Goal: Information Seeking & Learning: Learn about a topic

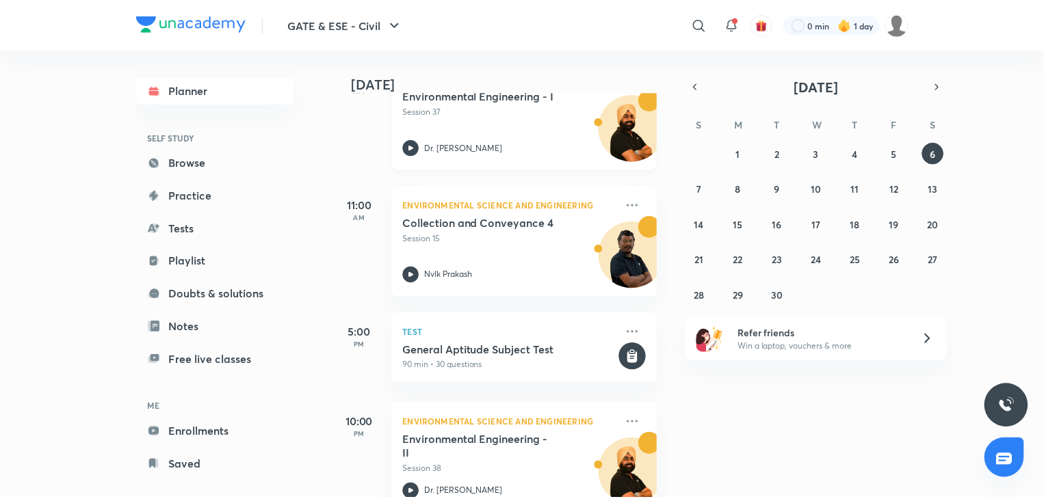
scroll to position [277, 0]
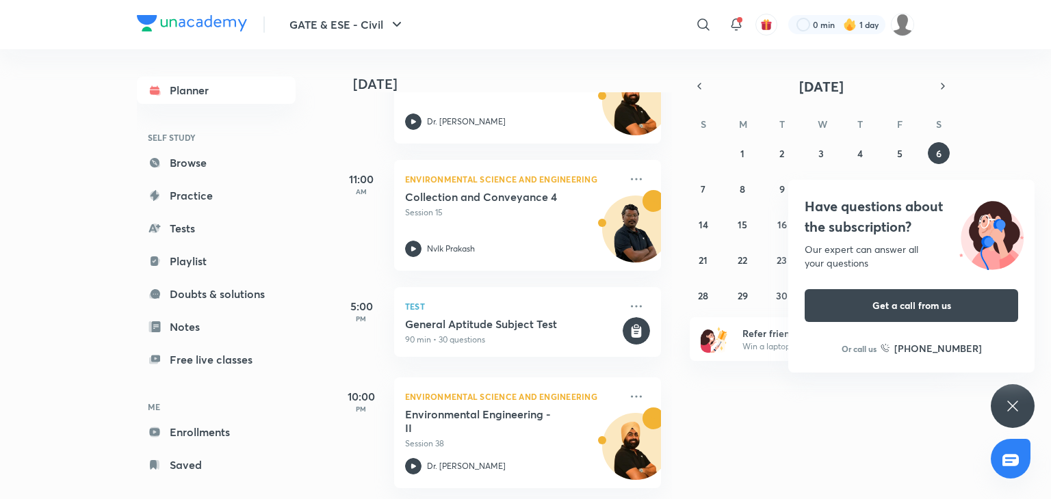
click at [1010, 403] on icon at bounding box center [1012, 406] width 16 height 16
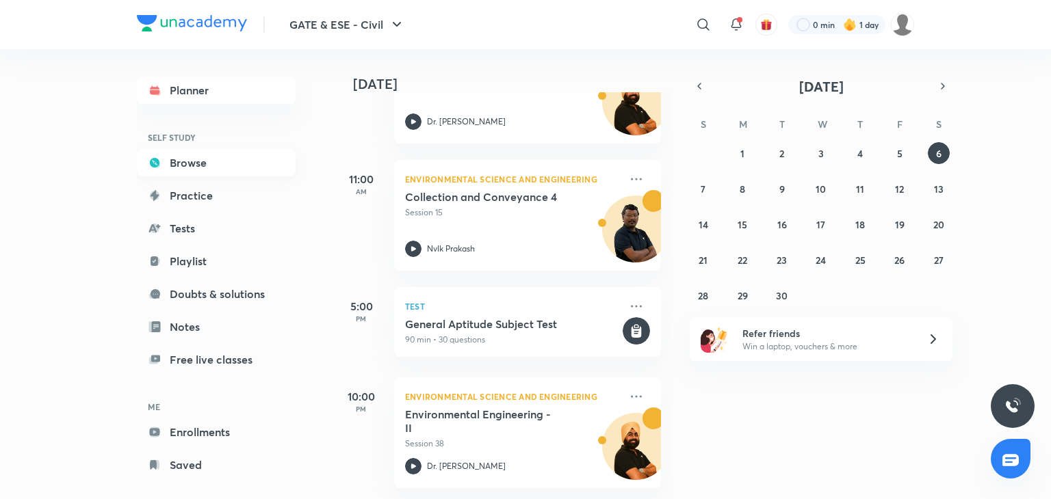
click at [246, 163] on link "Browse" at bounding box center [216, 162] width 159 height 27
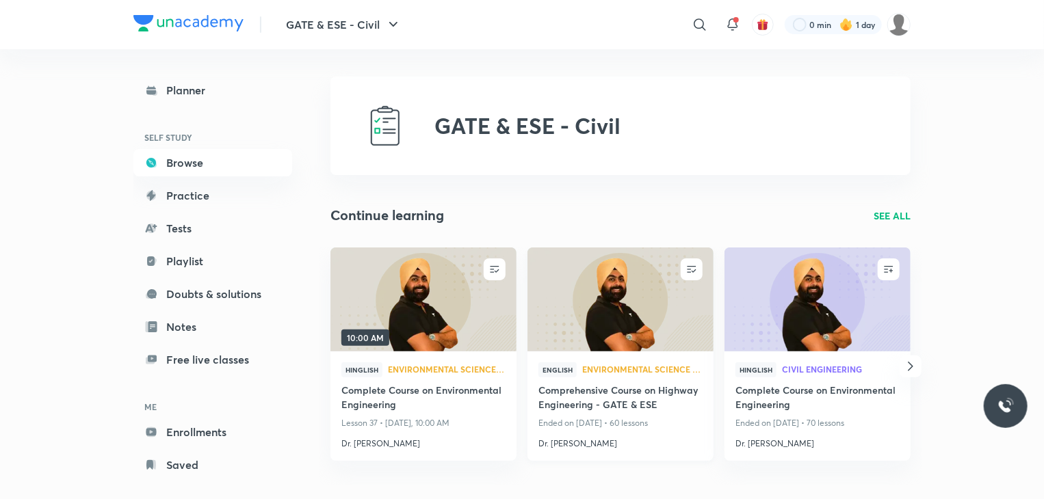
click at [618, 389] on h4 "Comprehensive Course on Highway Engineering - GATE & ESE" at bounding box center [620, 398] width 164 height 31
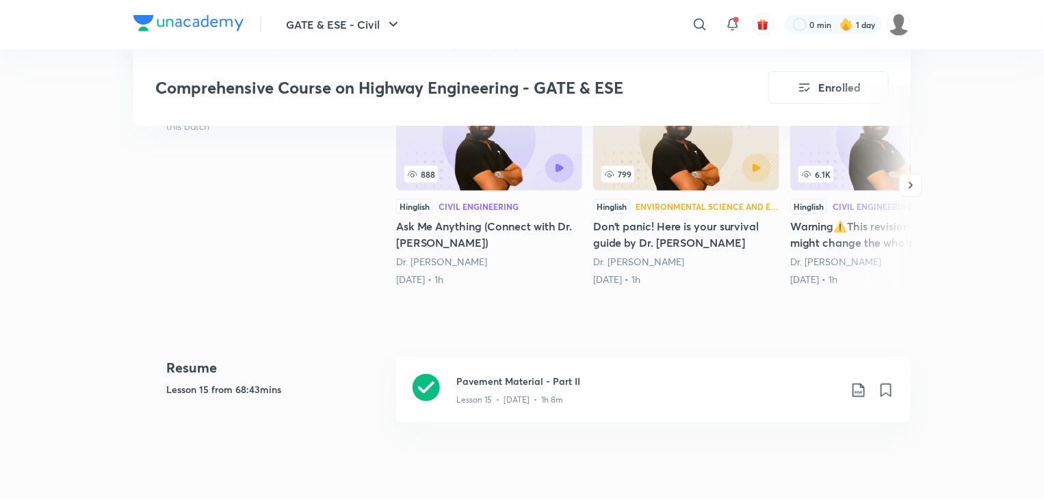
scroll to position [451, 0]
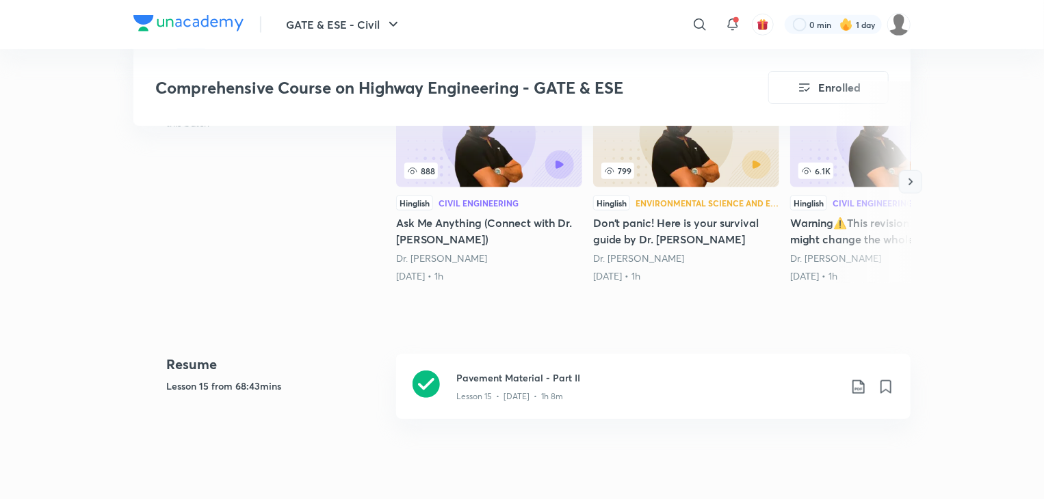
click at [911, 179] on icon "button" at bounding box center [911, 182] width 4 height 7
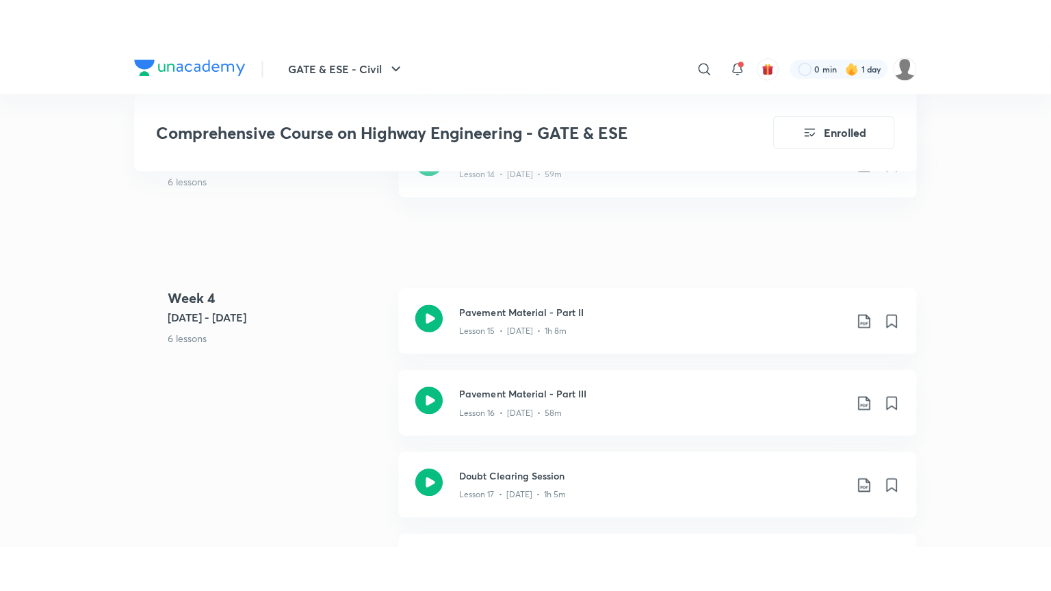
scroll to position [2087, 0]
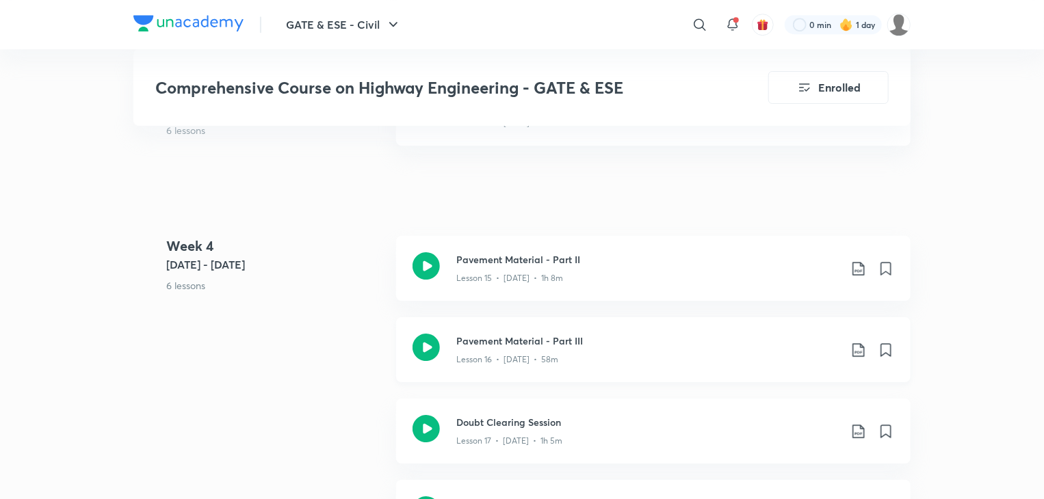
click at [599, 362] on div "Lesson 16 • [DATE] • 58m" at bounding box center [647, 357] width 383 height 18
